Goal: Information Seeking & Learning: Learn about a topic

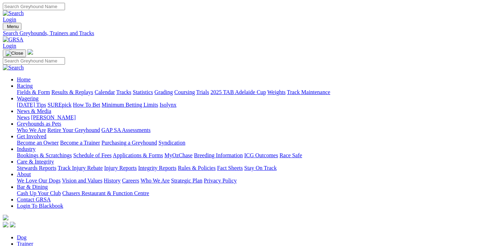
click at [33, 83] on link "Racing" at bounding box center [25, 86] width 16 height 6
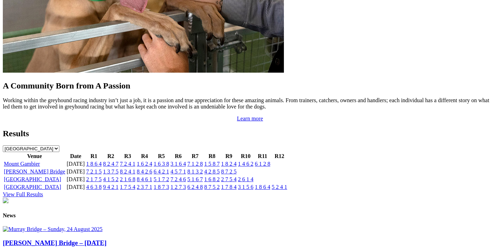
scroll to position [526, 0]
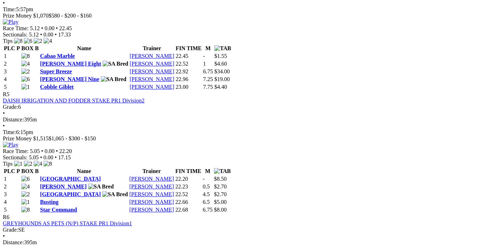
scroll to position [813, 0]
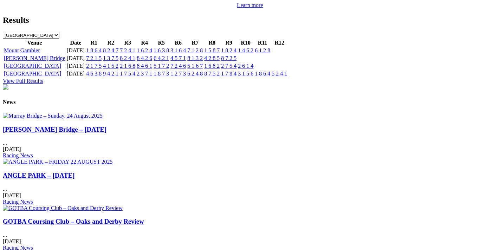
scroll to position [602, 0]
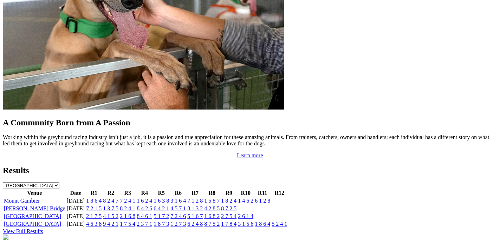
click at [47, 206] on link "[PERSON_NAME] Bridge" at bounding box center [35, 209] width 62 height 6
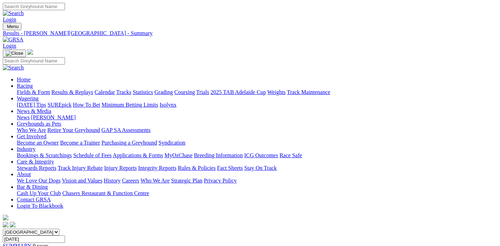
scroll to position [74, 0]
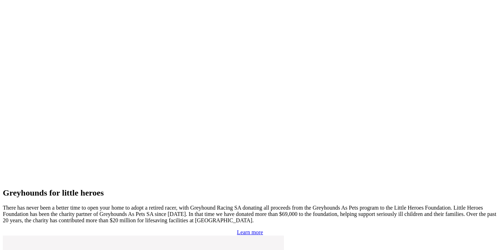
scroll to position [1389, 0]
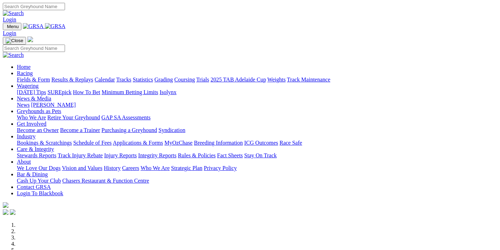
scroll to position [1389, 0]
